Goal: Navigation & Orientation: Understand site structure

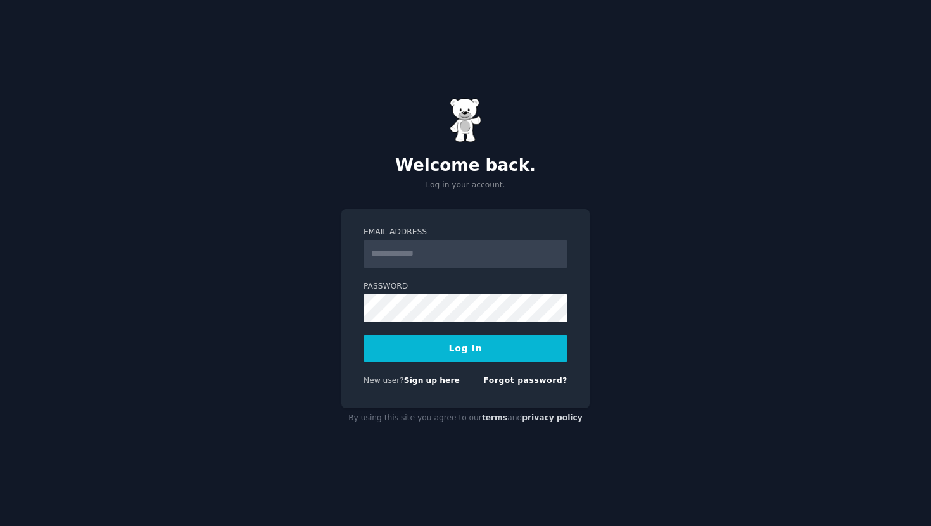
click at [441, 251] on input "Email Address" at bounding box center [465, 254] width 204 height 28
click at [439, 258] on input "Email Address" at bounding box center [465, 254] width 204 height 28
click at [470, 258] on input "Email Address" at bounding box center [465, 254] width 204 height 28
paste input "**********"
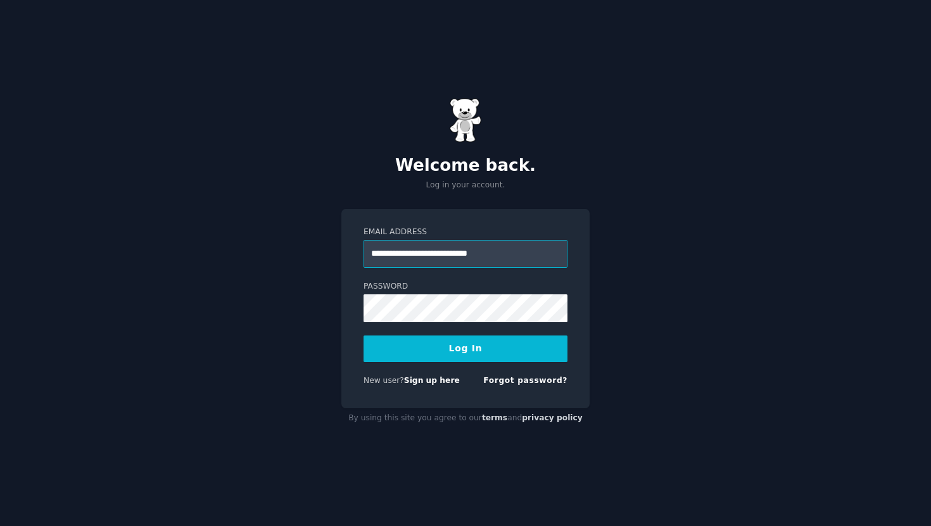
type input "**********"
click at [503, 353] on button "Log In" at bounding box center [465, 348] width 204 height 27
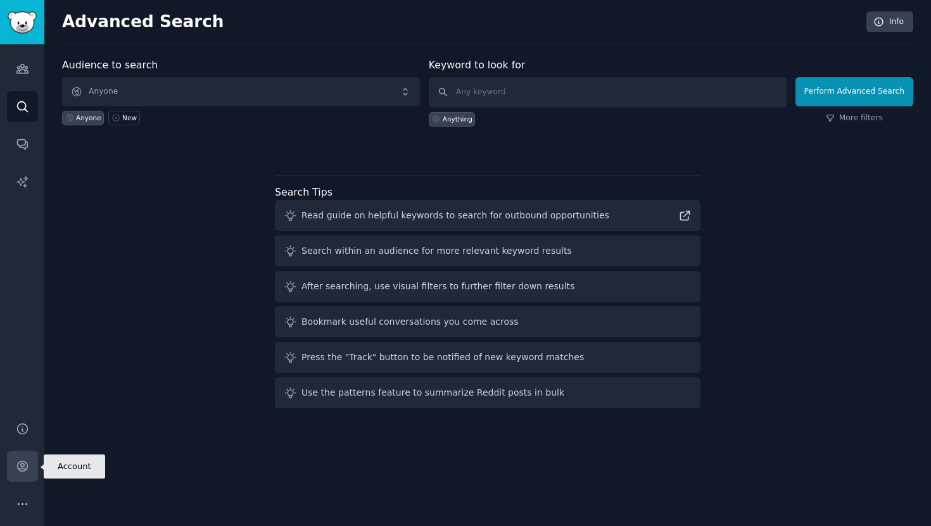
click at [30, 467] on link "Account" at bounding box center [22, 466] width 31 height 31
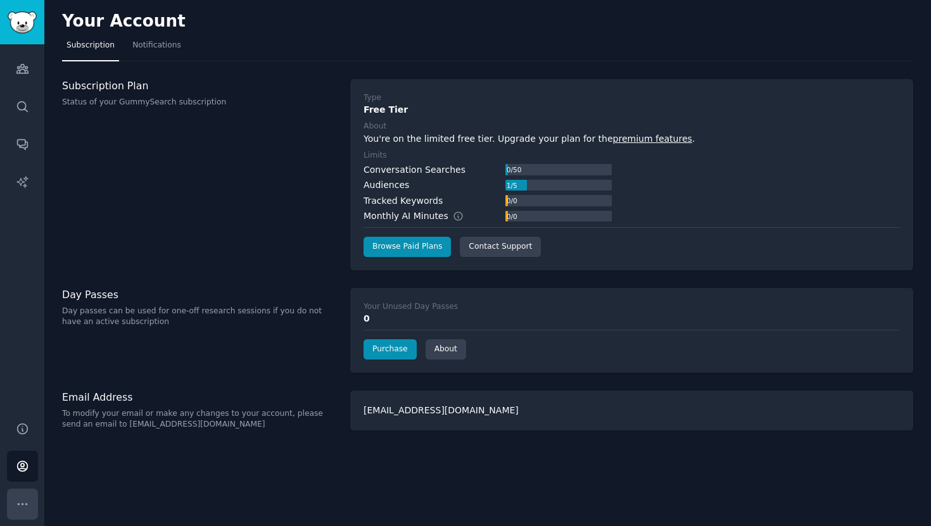
click at [22, 506] on icon "Sidebar" at bounding box center [22, 504] width 13 height 13
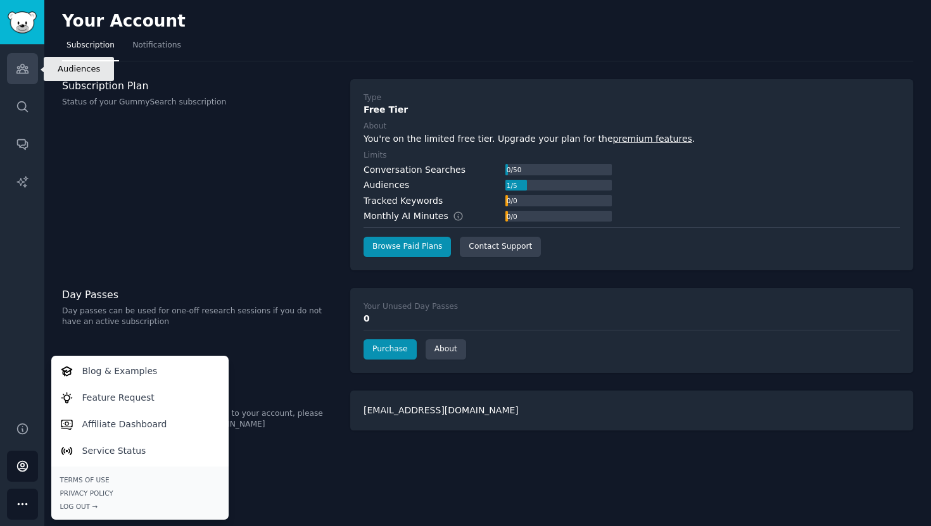
click at [9, 68] on link "Audiences" at bounding box center [22, 68] width 31 height 31
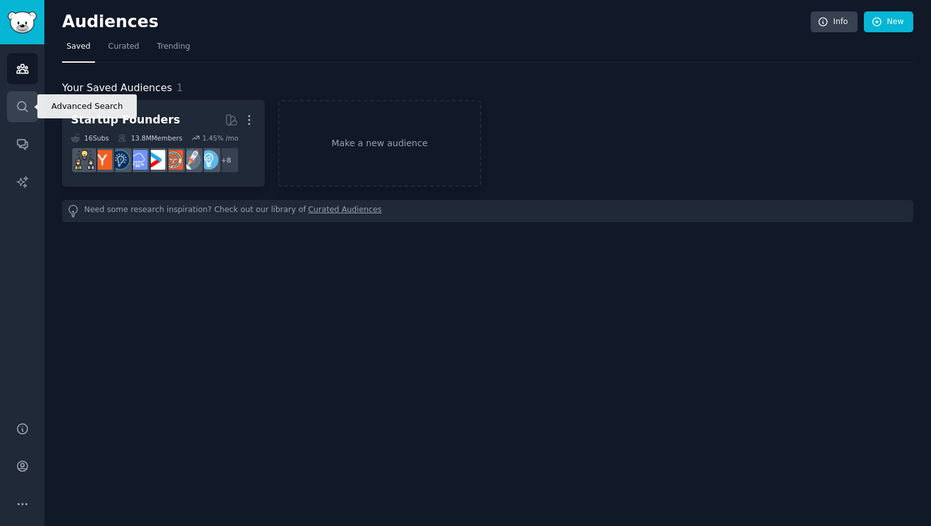
click at [21, 113] on link "Search" at bounding box center [22, 106] width 31 height 31
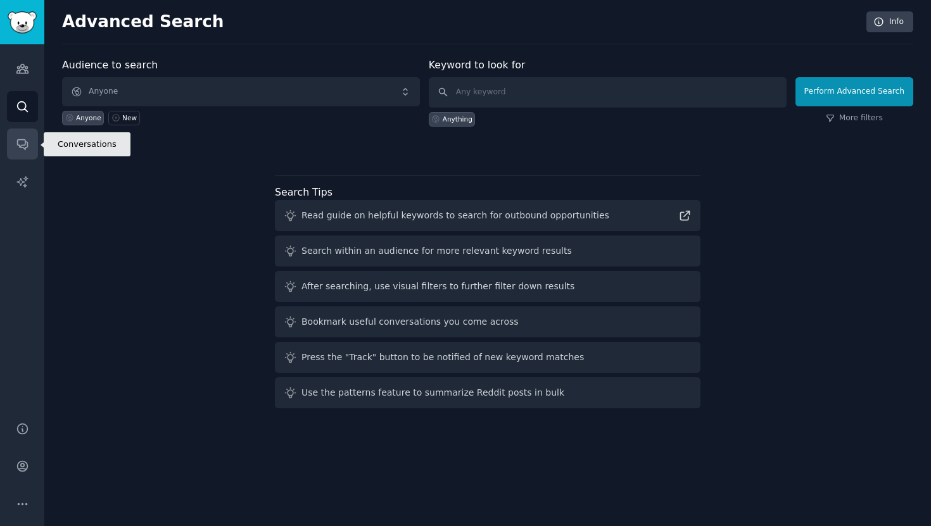
click at [21, 152] on link "Conversations" at bounding box center [22, 144] width 31 height 31
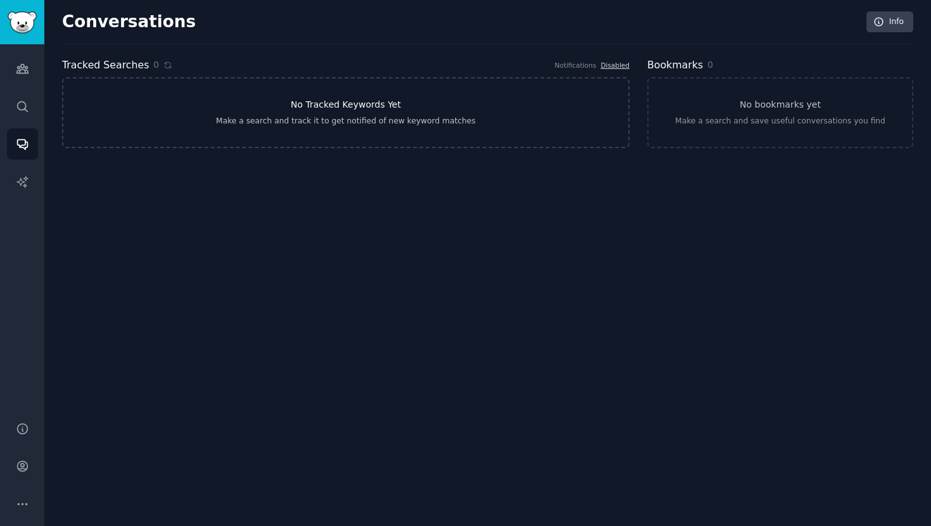
click at [146, 114] on link "No Tracked Keywords Yet Make a search and track it to get notified of new keywo…" at bounding box center [345, 112] width 567 height 71
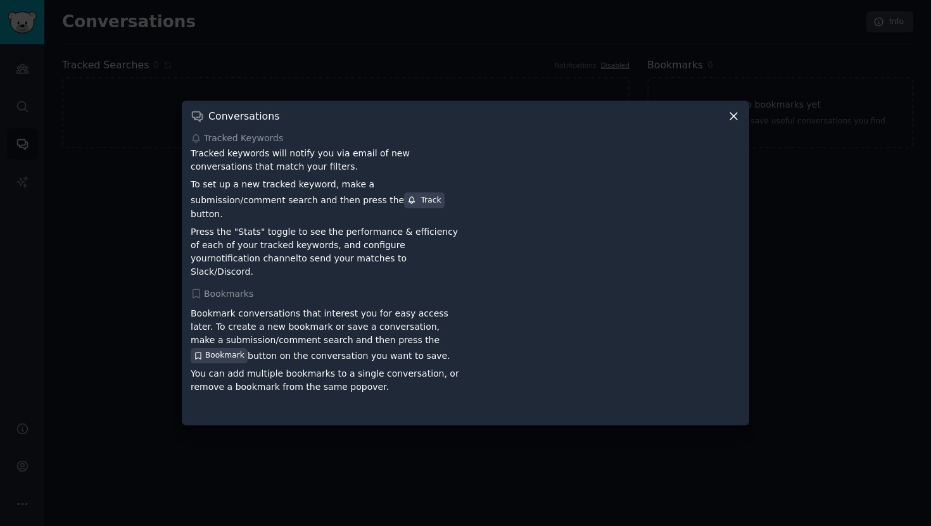
click at [735, 123] on icon at bounding box center [733, 116] width 13 height 13
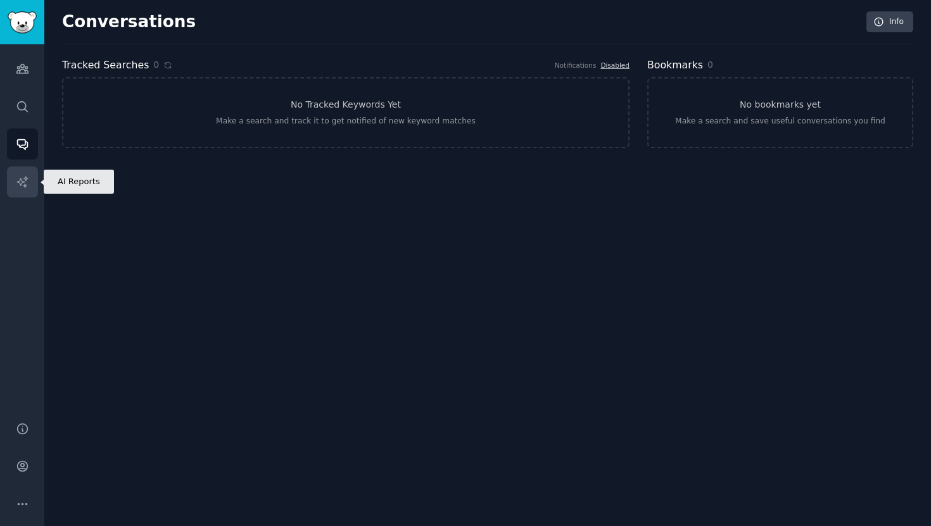
click at [27, 179] on icon "Sidebar" at bounding box center [22, 181] width 13 height 13
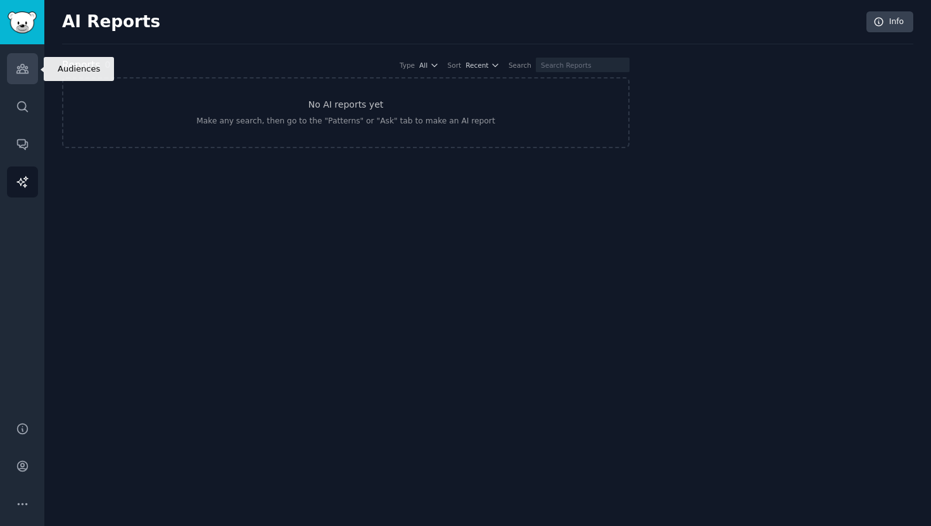
click at [18, 72] on icon "Sidebar" at bounding box center [22, 68] width 13 height 13
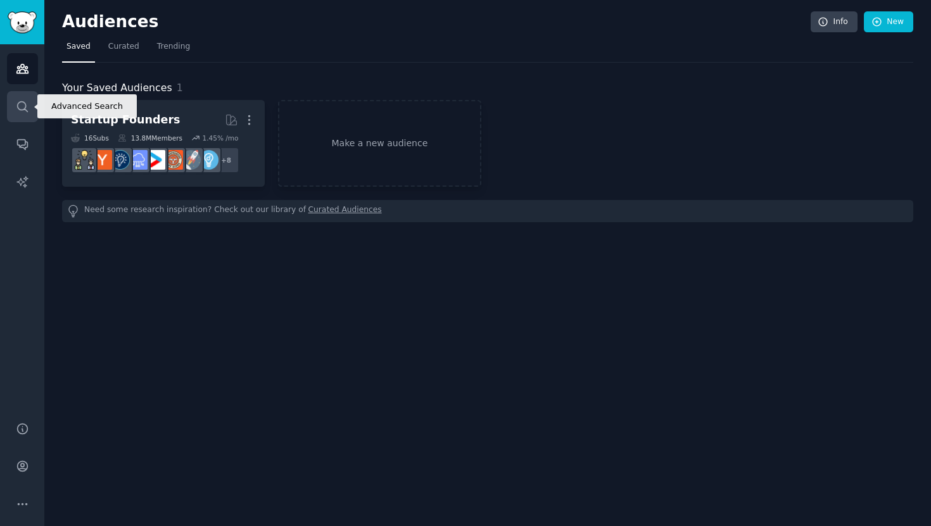
click at [27, 110] on icon "Sidebar" at bounding box center [22, 106] width 13 height 13
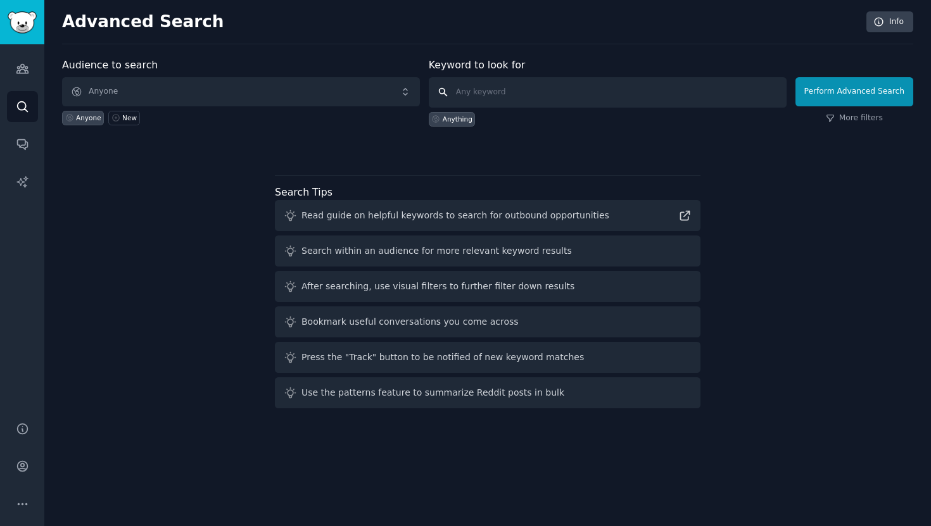
click at [496, 94] on input "text" at bounding box center [608, 92] width 358 height 30
